Goal: Task Accomplishment & Management: Use online tool/utility

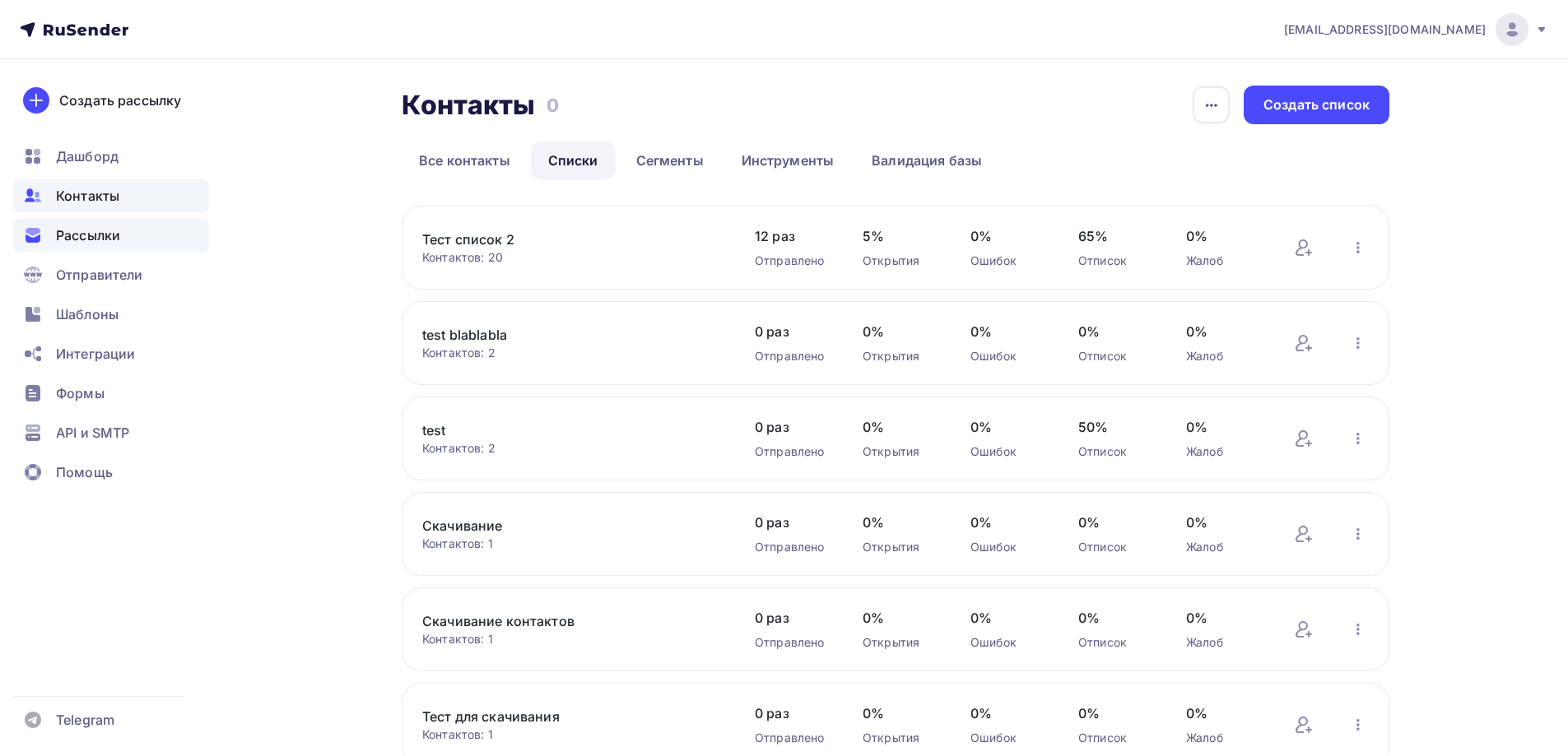
click at [139, 242] on div "Рассылки" at bounding box center [111, 235] width 196 height 33
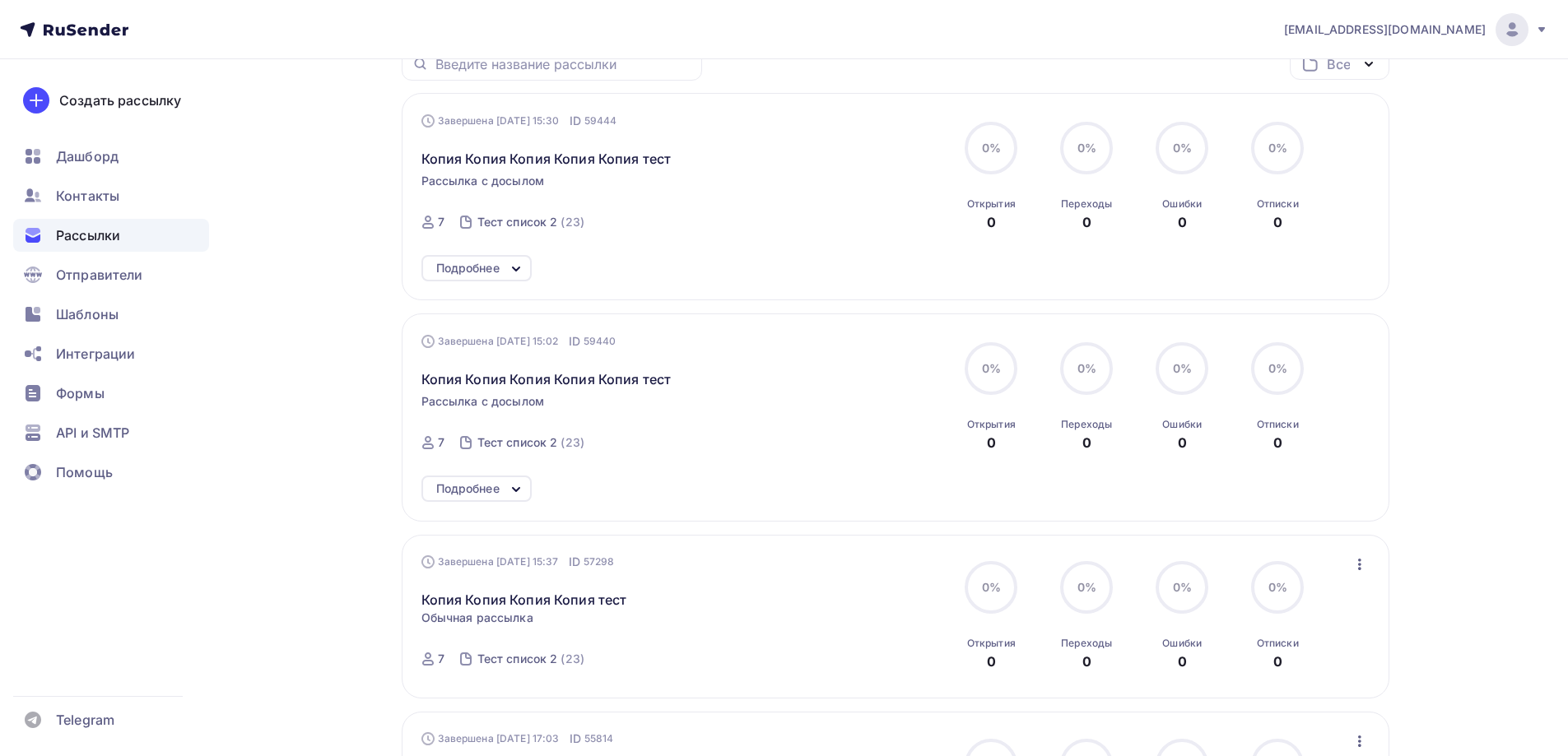
scroll to position [329, 0]
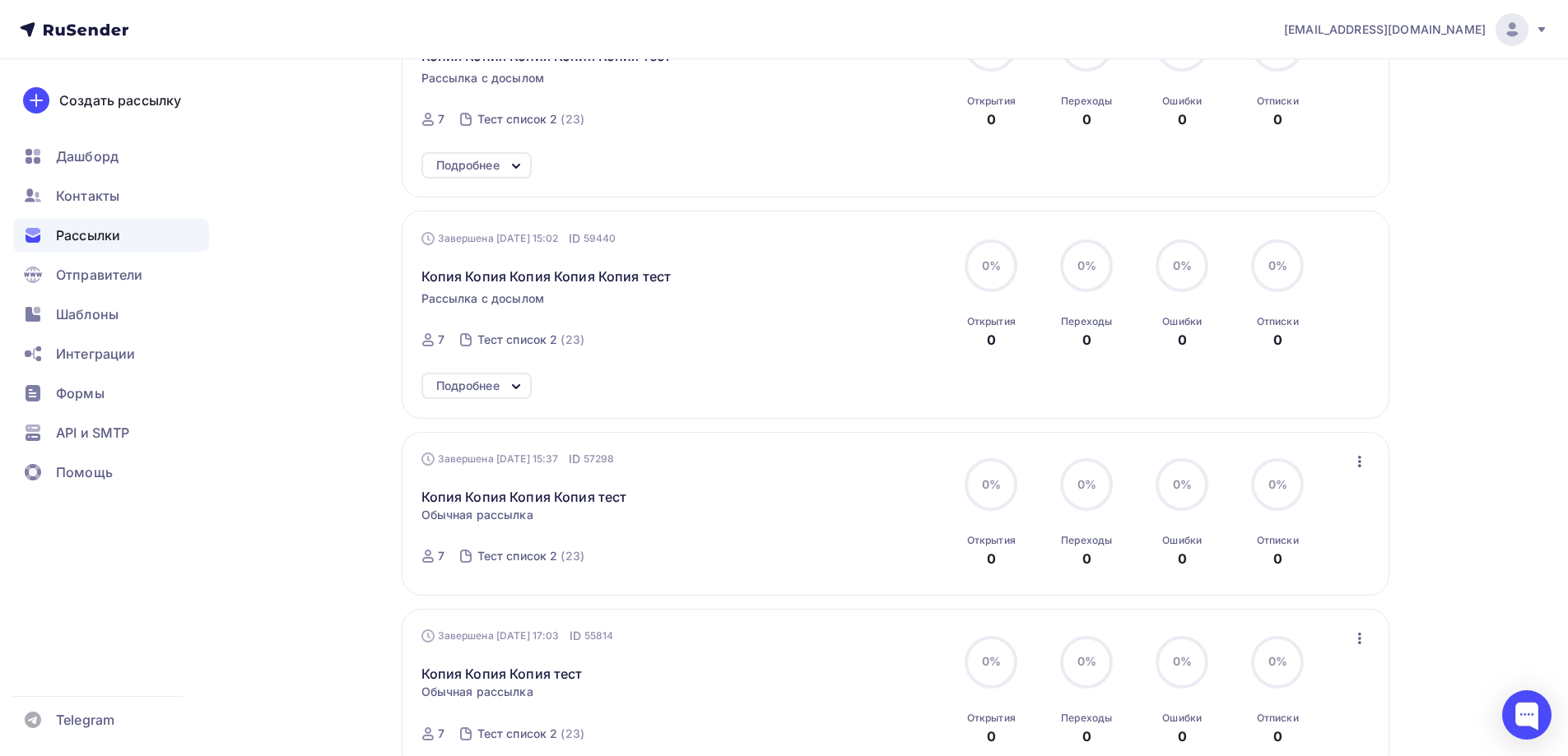
click at [1360, 470] on icon "button" at bounding box center [1360, 461] width 20 height 20
click at [1304, 577] on div "Копировать в новую" at bounding box center [1284, 570] width 168 height 20
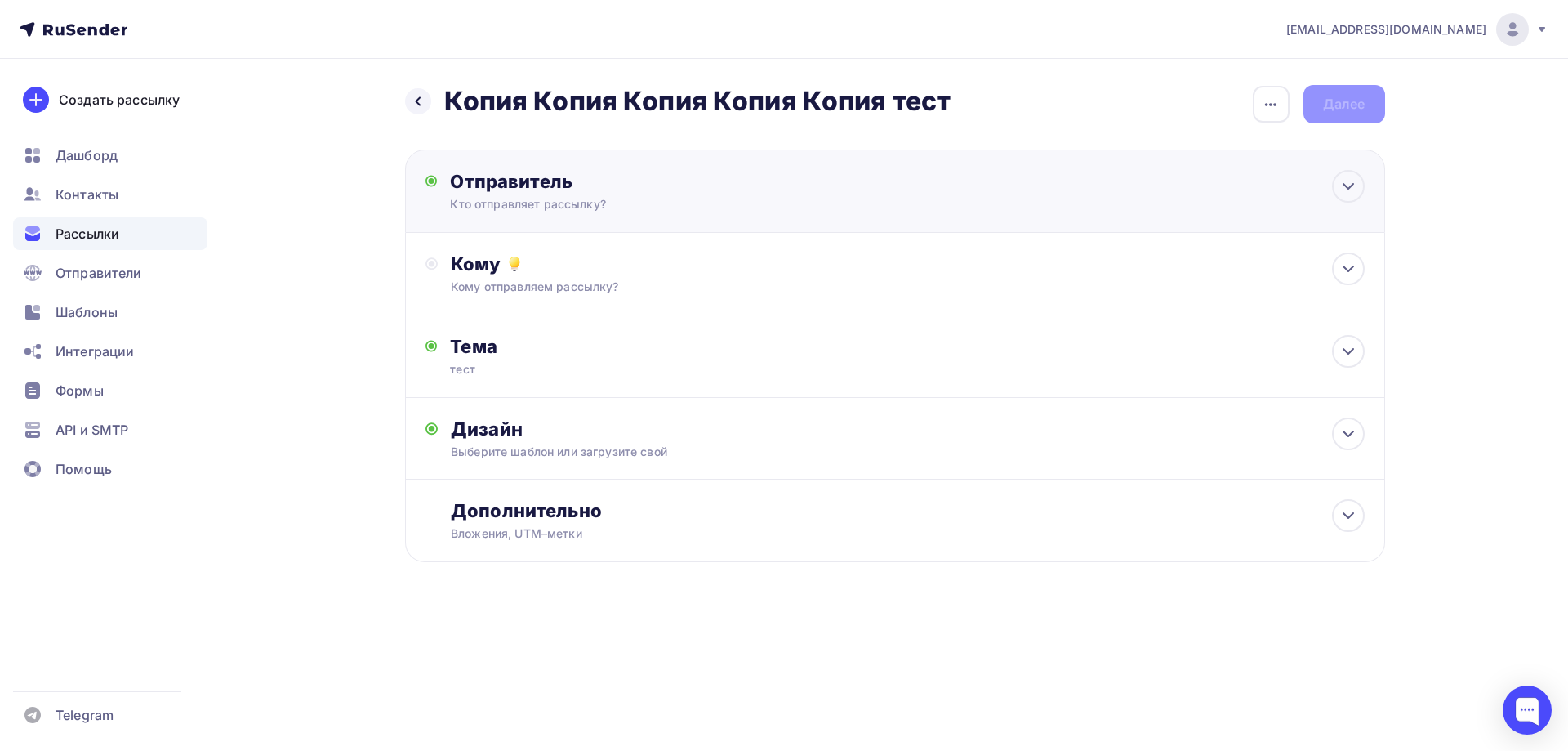
click at [495, 206] on div "Кто отправляет рассылку?" at bounding box center [609, 204] width 318 height 16
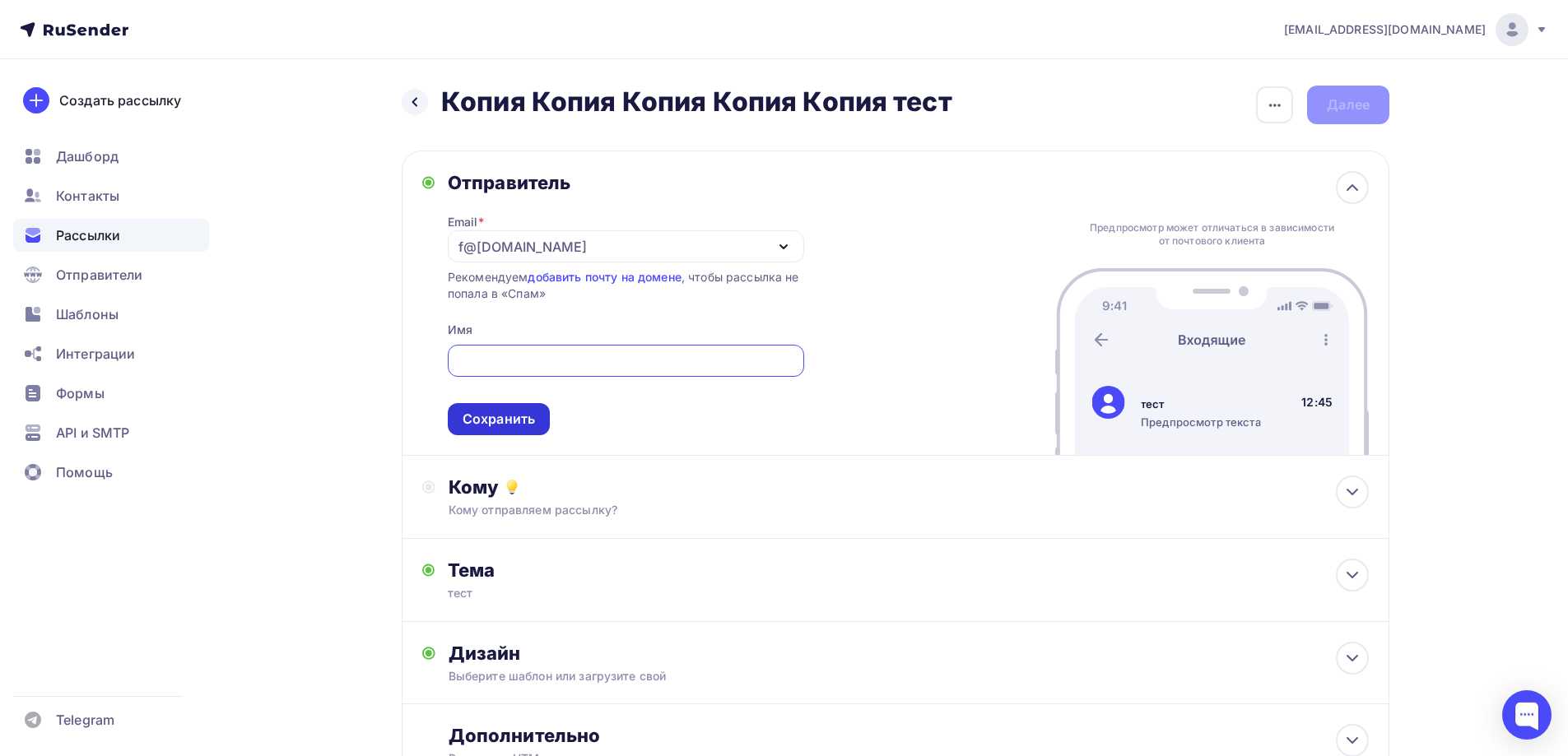
click at [515, 423] on div "Сохранить" at bounding box center [498, 419] width 72 height 19
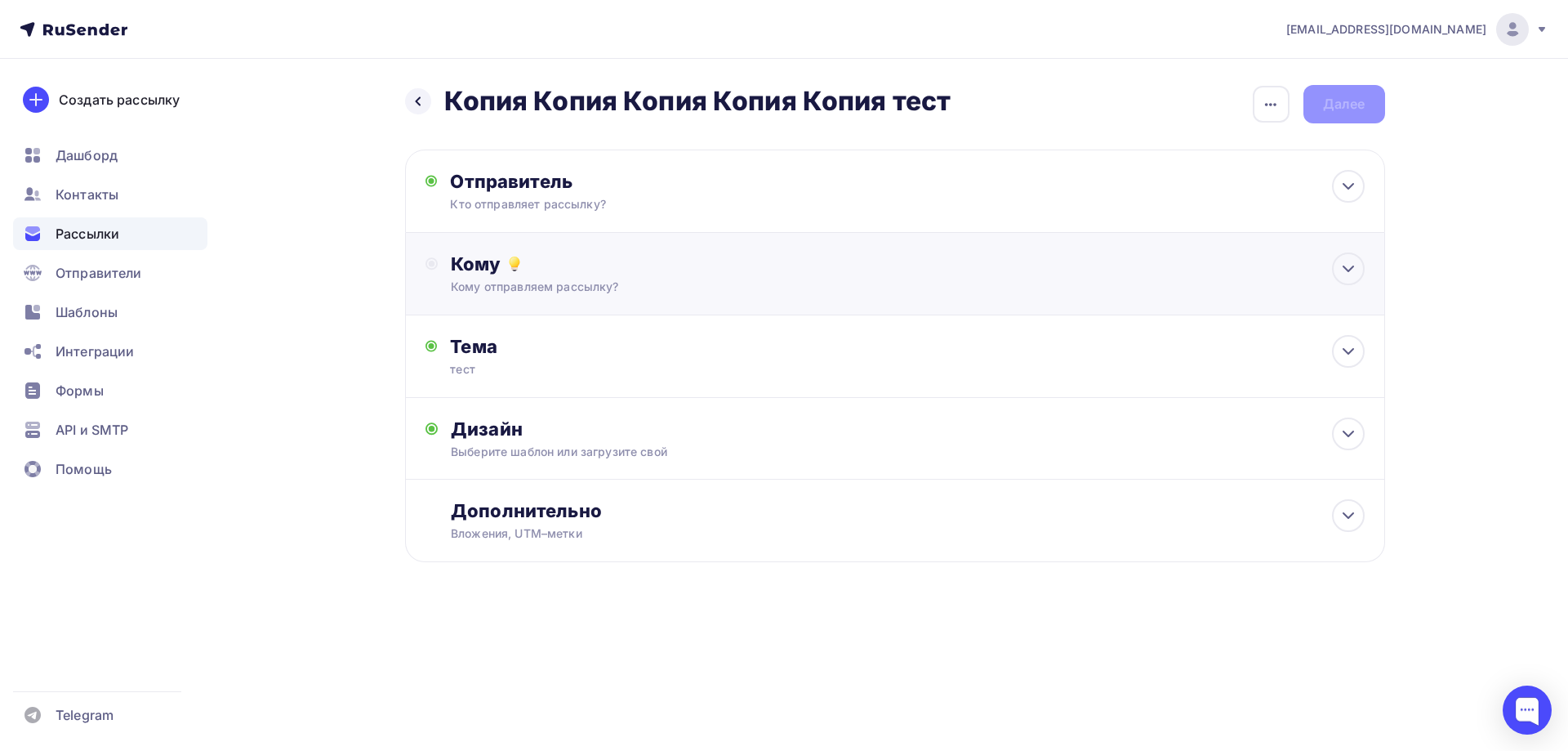
click at [643, 269] on div "Кому" at bounding box center [907, 264] width 914 height 23
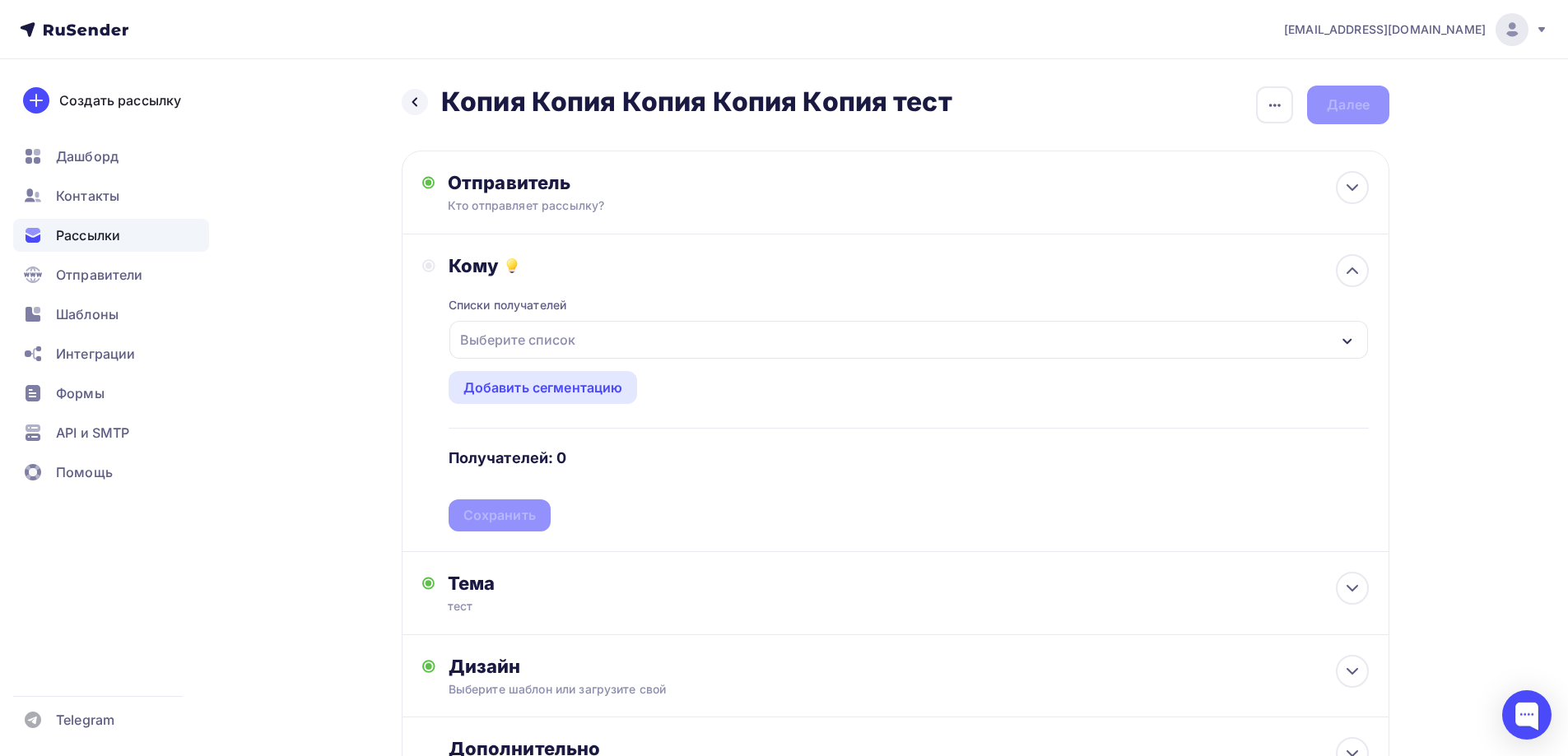
click at [543, 339] on div "Выберите список" at bounding box center [518, 339] width 128 height 29
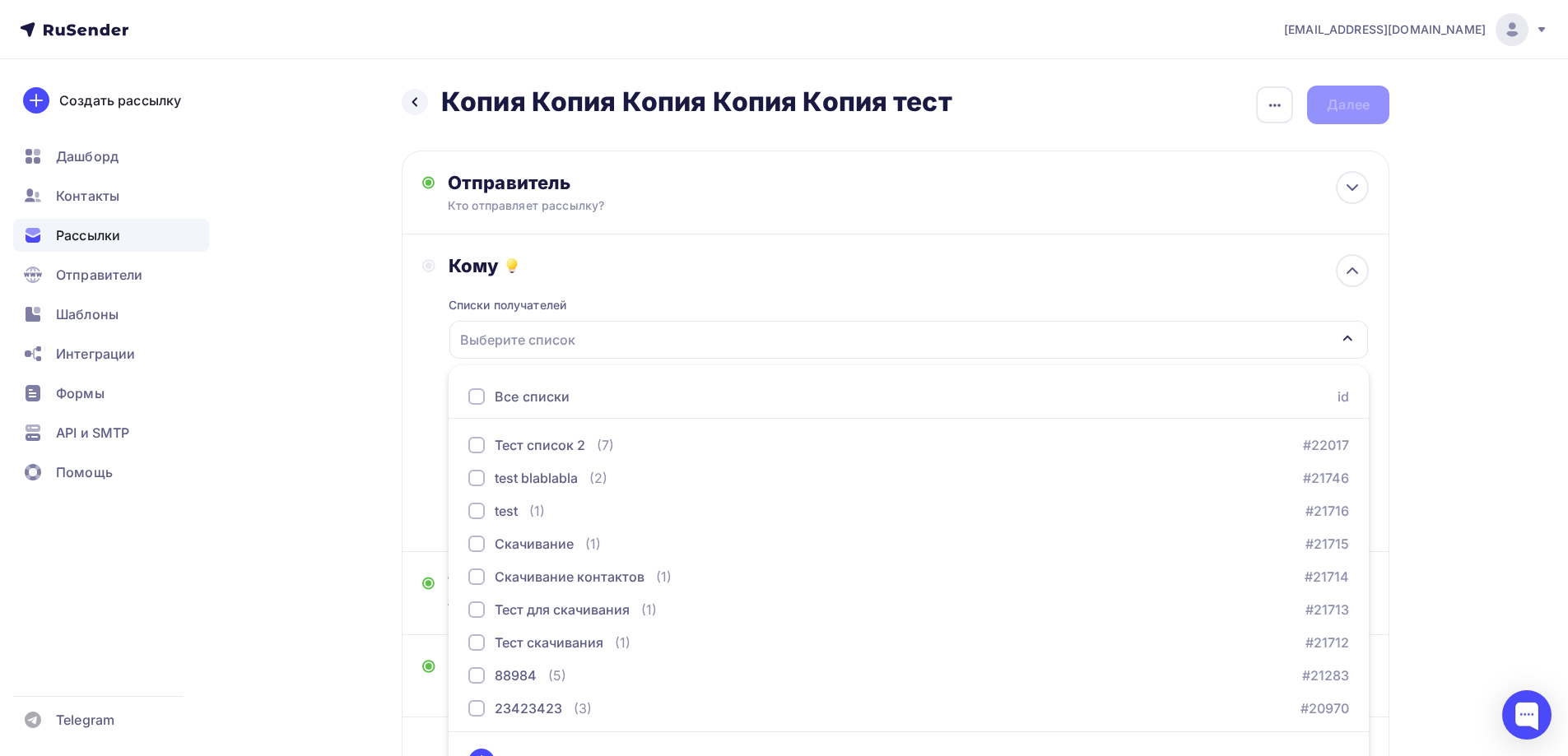
scroll to position [36, 0]
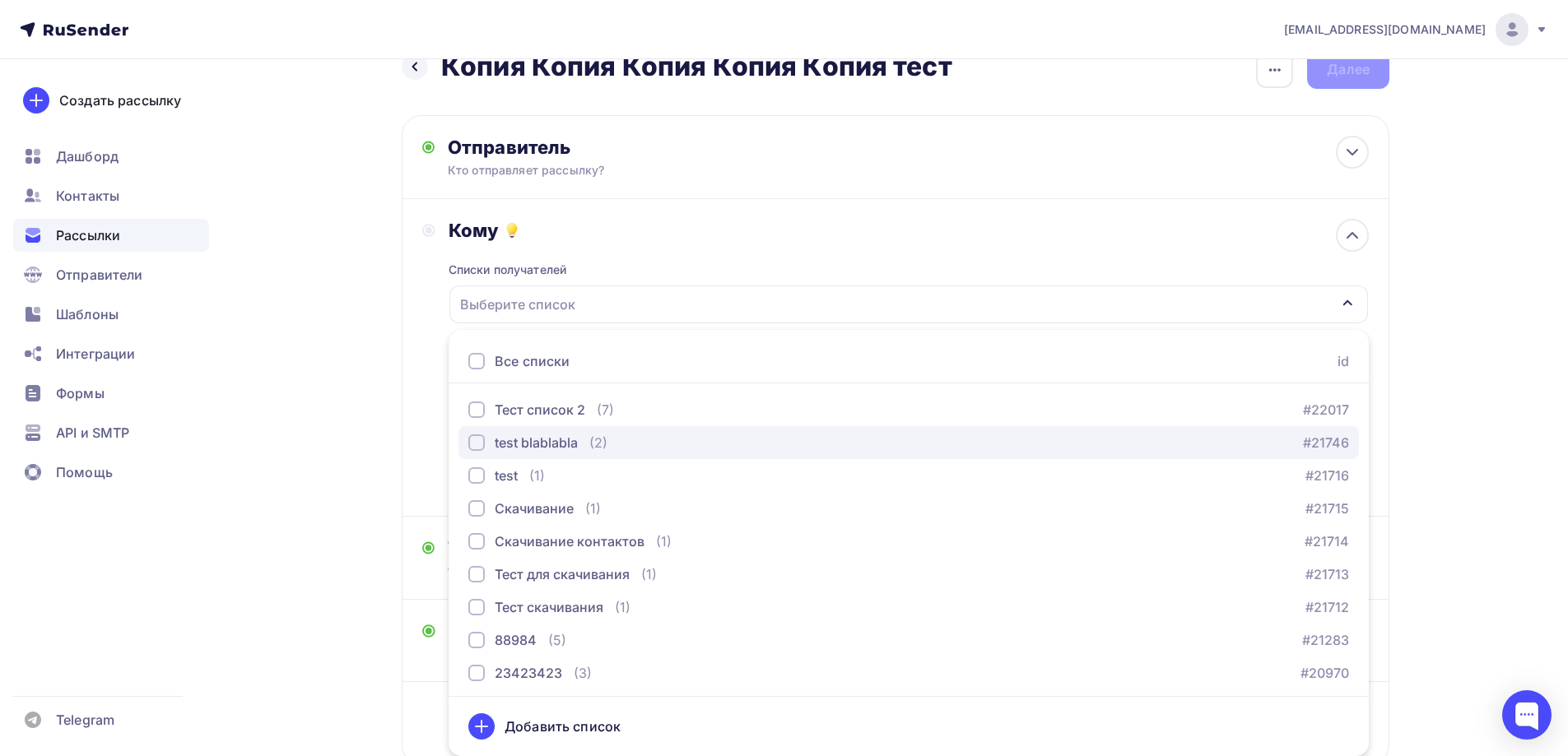
click at [561, 431] on button "test blablabla (2) #21746" at bounding box center [908, 442] width 900 height 33
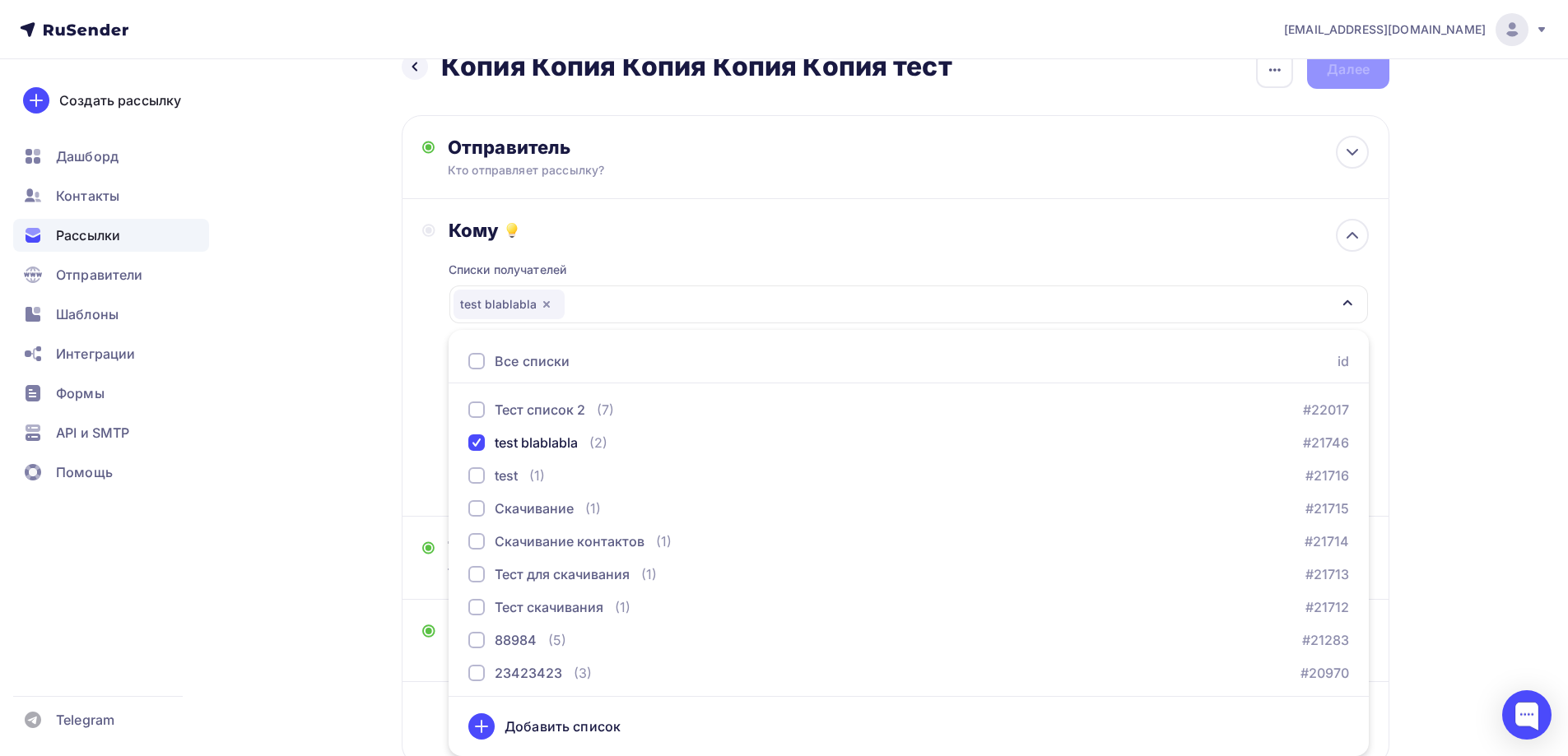
click at [394, 454] on div "Назад Копия Копия Копия Копия Копия тест Копия Копия Копия Копия Копия тест Зак…" at bounding box center [784, 447] width 1349 height 847
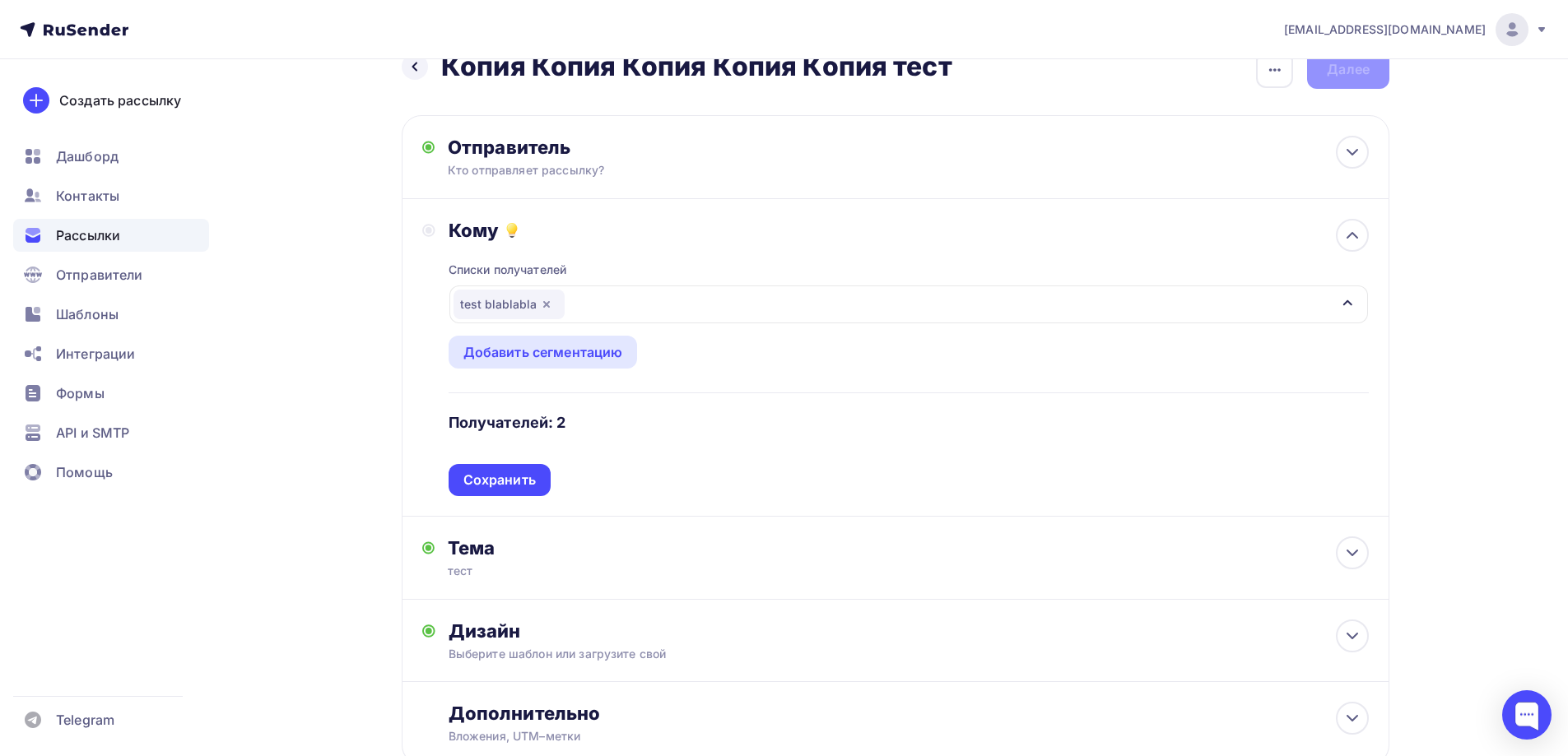
click at [487, 468] on div "Списки получателей test blablabla Все списки id Тест список 2 (7) #22017 test b…" at bounding box center [908, 369] width 920 height 254
click at [511, 470] on div "Сохранить" at bounding box center [499, 479] width 72 height 19
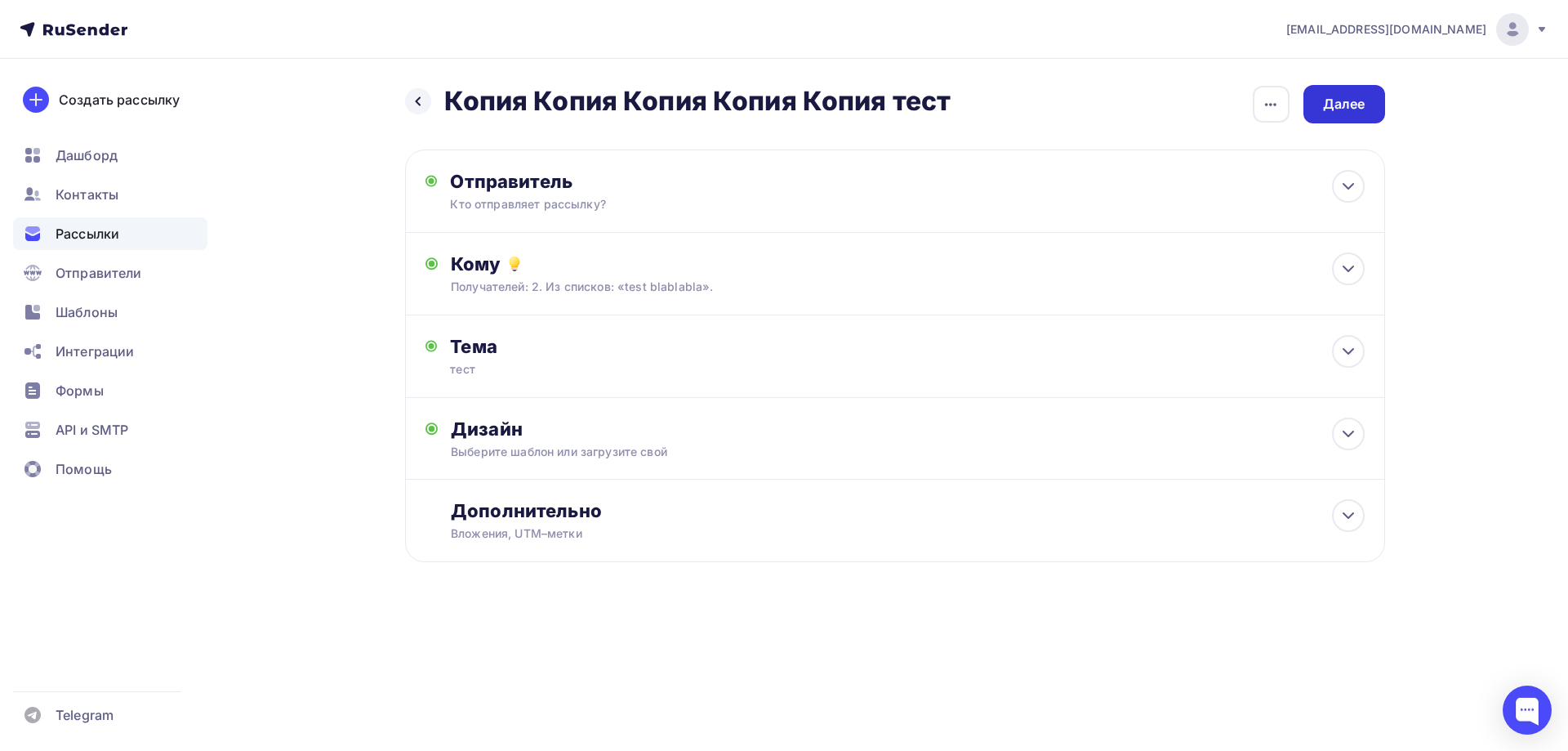
click at [1347, 112] on div "Далее" at bounding box center [1344, 103] width 42 height 19
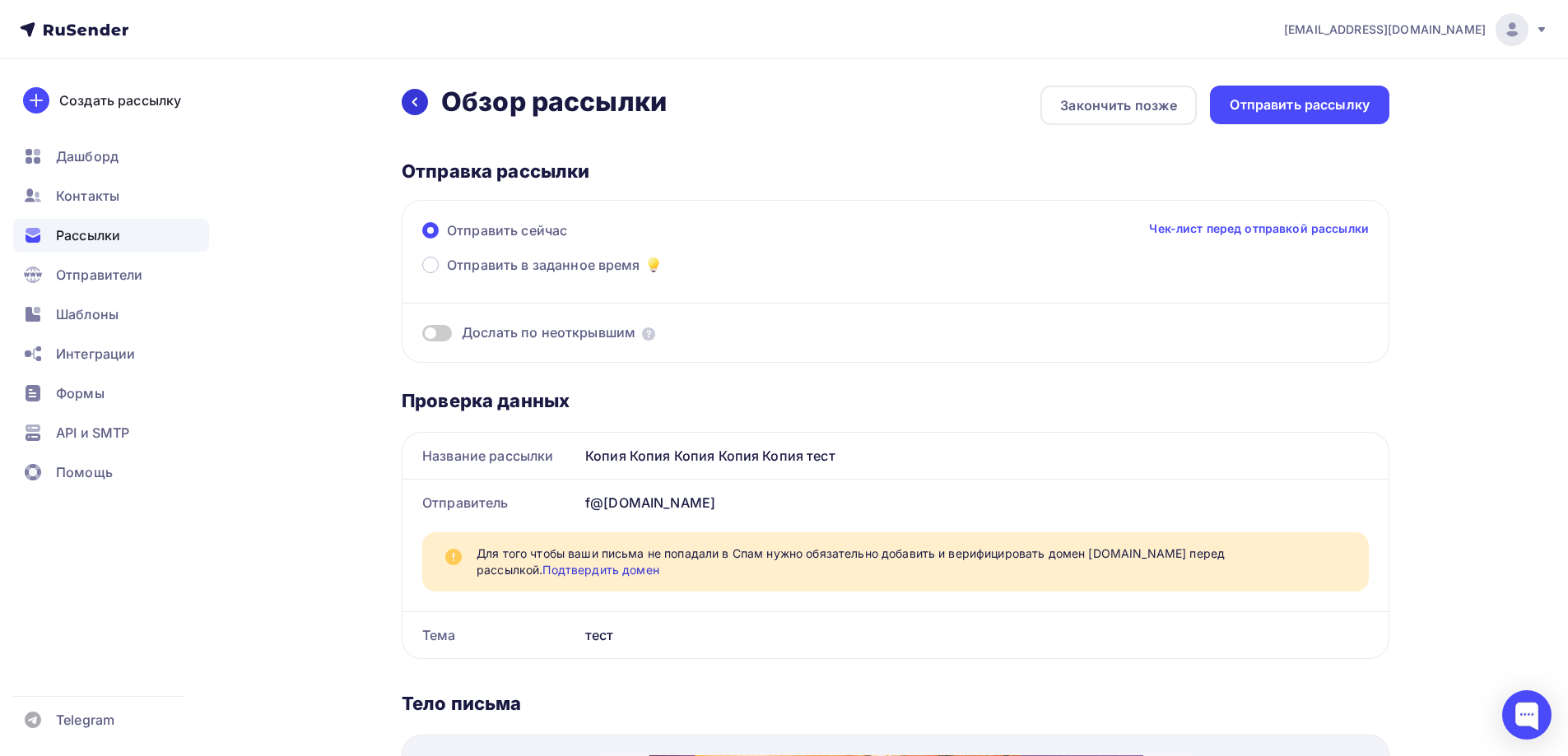
click at [410, 93] on div at bounding box center [415, 102] width 27 height 27
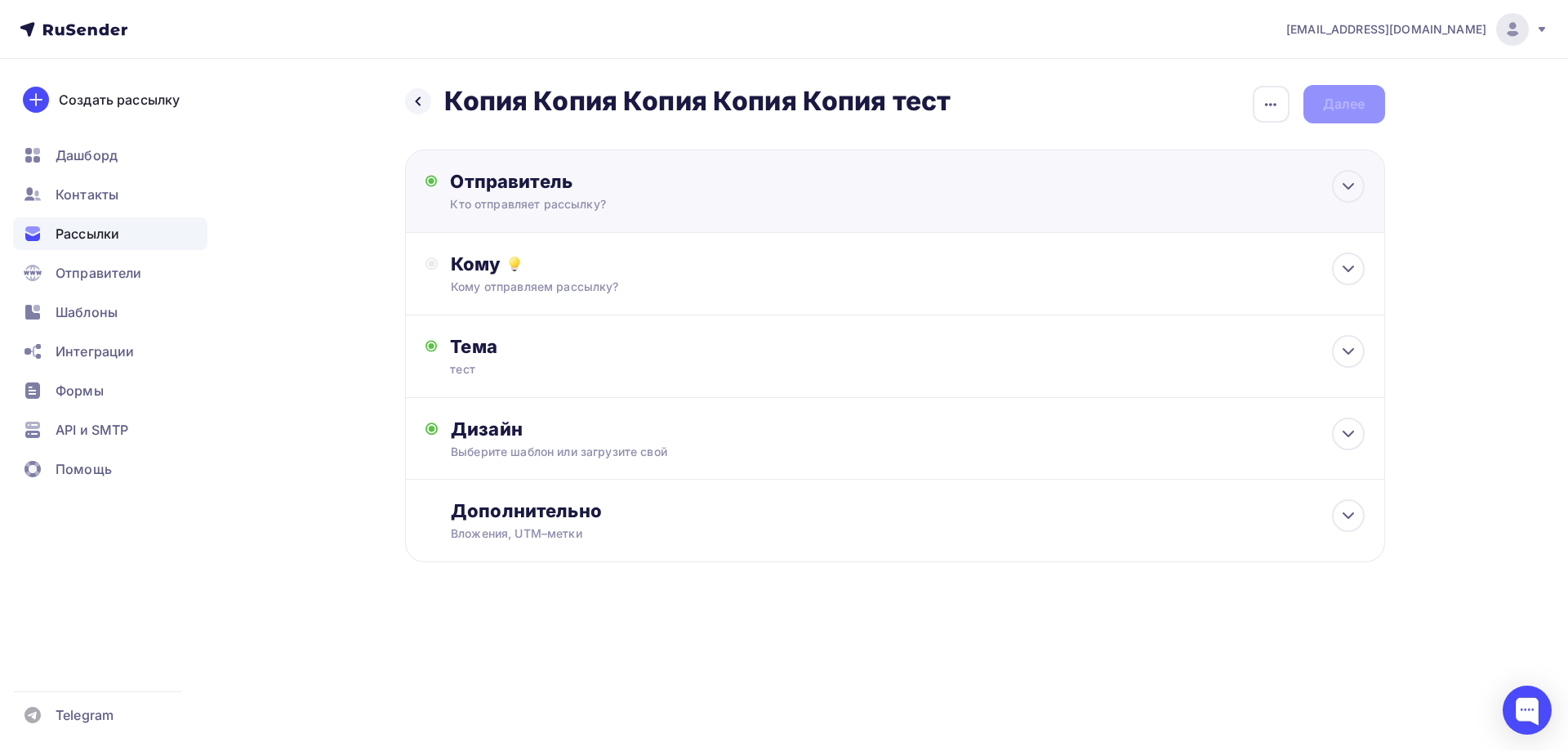
click at [521, 227] on div "Отправитель Кто отправляет рассылку? Email * Выберите отправителя [EMAIL_ADDRES…" at bounding box center [895, 191] width 980 height 83
